Goal: Information Seeking & Learning: Learn about a topic

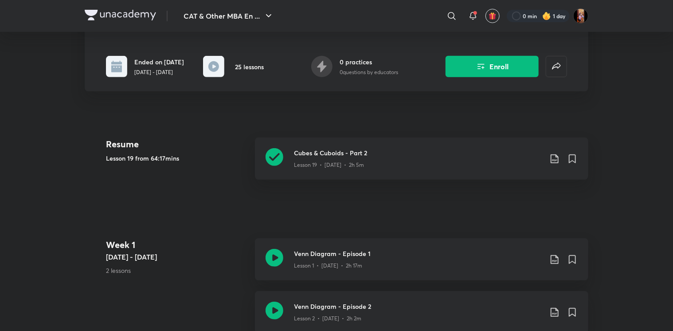
scroll to position [216, 0]
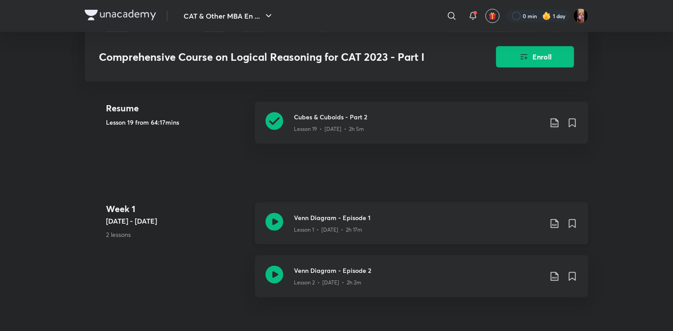
click at [427, 217] on h3 "Venn Diagram - Episode 1" at bounding box center [418, 217] width 248 height 9
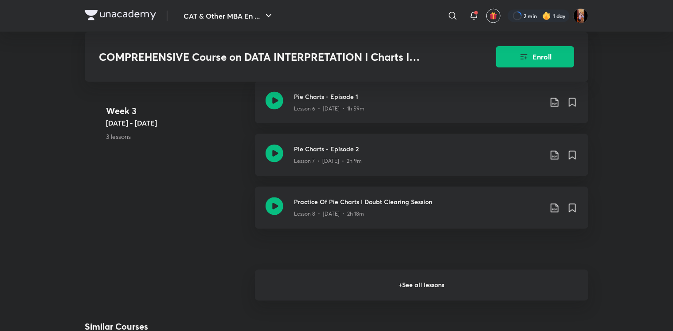
scroll to position [761, 0]
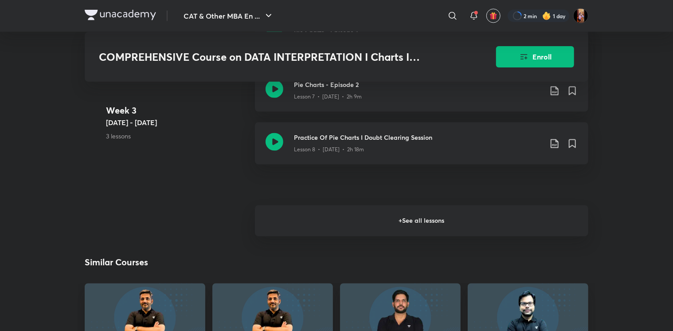
click at [363, 226] on h6 "+ See all lessons" at bounding box center [421, 220] width 333 height 31
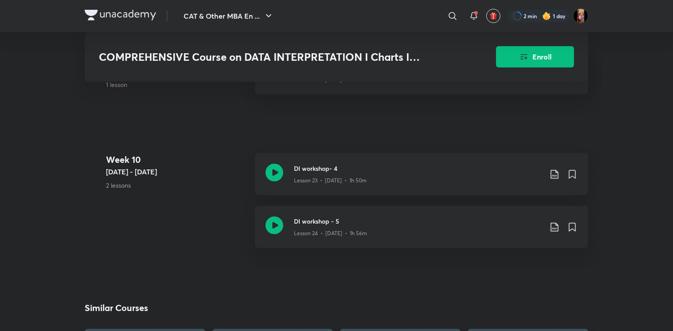
scroll to position [1856, 0]
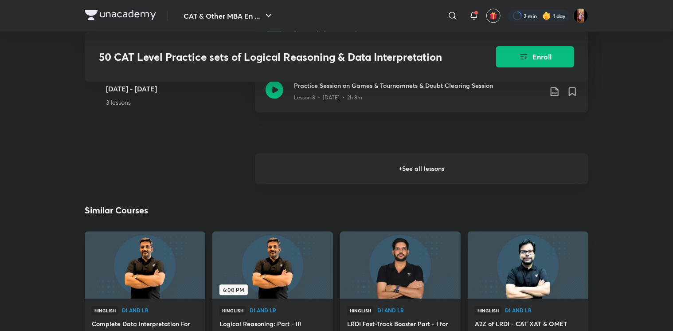
scroll to position [793, 0]
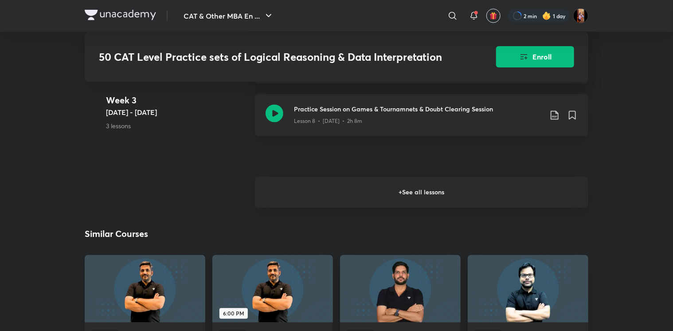
click at [402, 195] on h6 "+ See all lessons" at bounding box center [421, 192] width 333 height 31
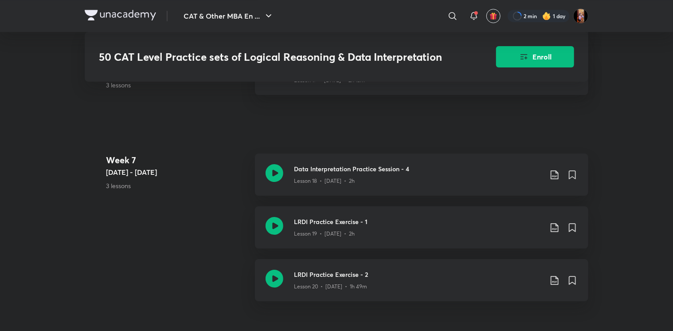
scroll to position [1454, 0]
